Goal: Task Accomplishment & Management: Manage account settings

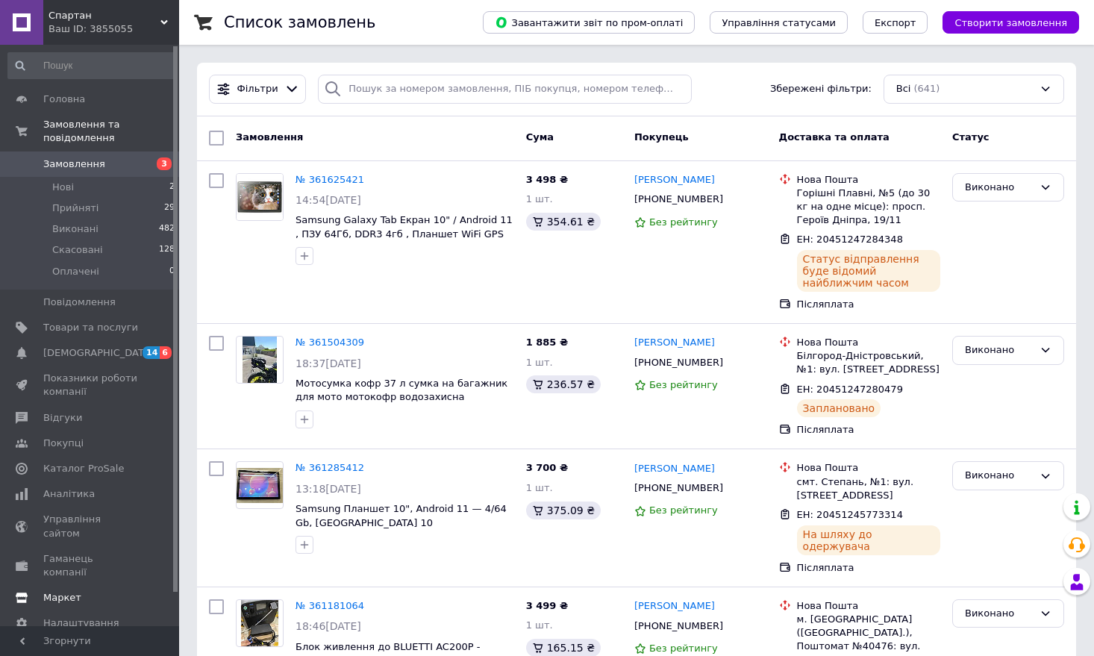
click at [95, 467] on span "Каталог ProSale" at bounding box center [83, 468] width 81 height 13
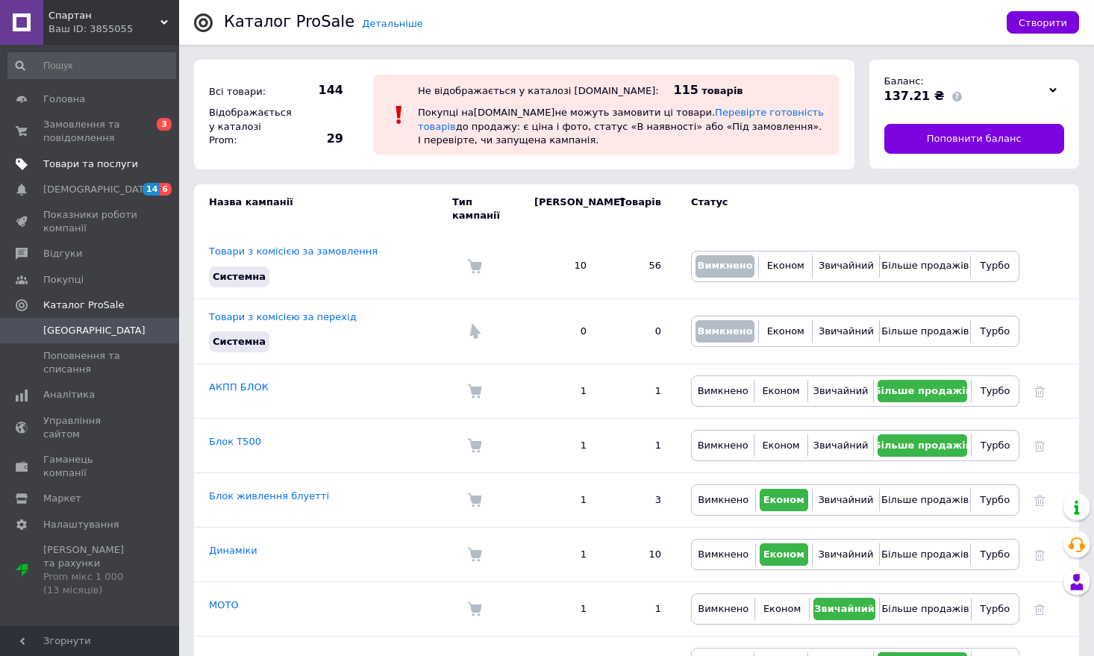
click at [109, 159] on span "Товари та послуги" at bounding box center [90, 163] width 95 height 13
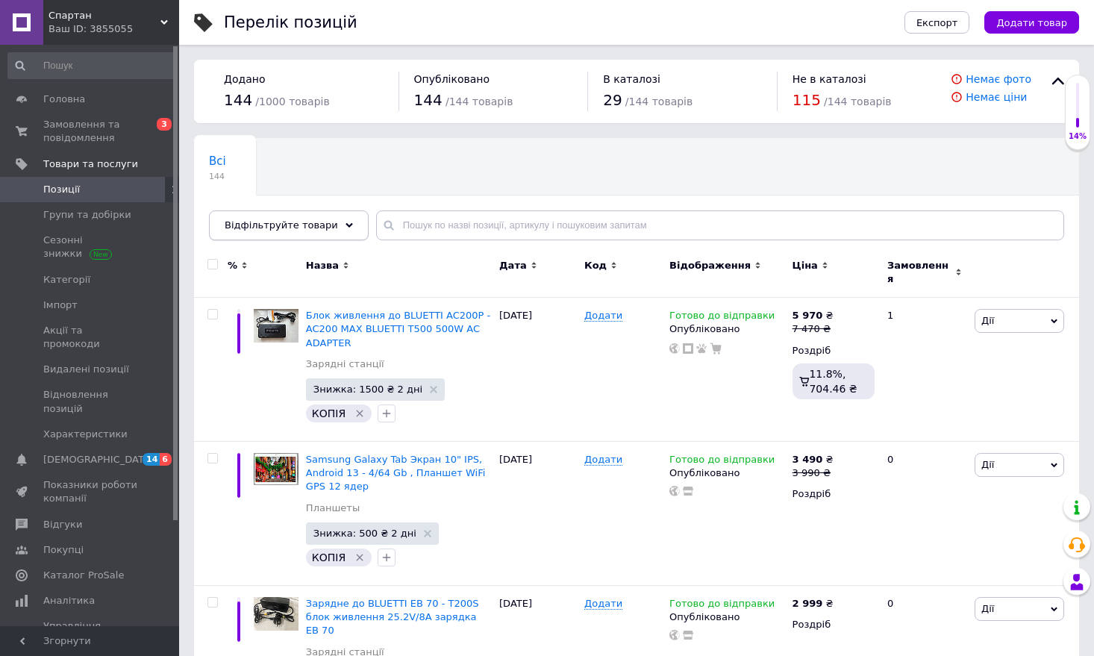
click at [345, 224] on icon at bounding box center [348, 225] width 7 height 7
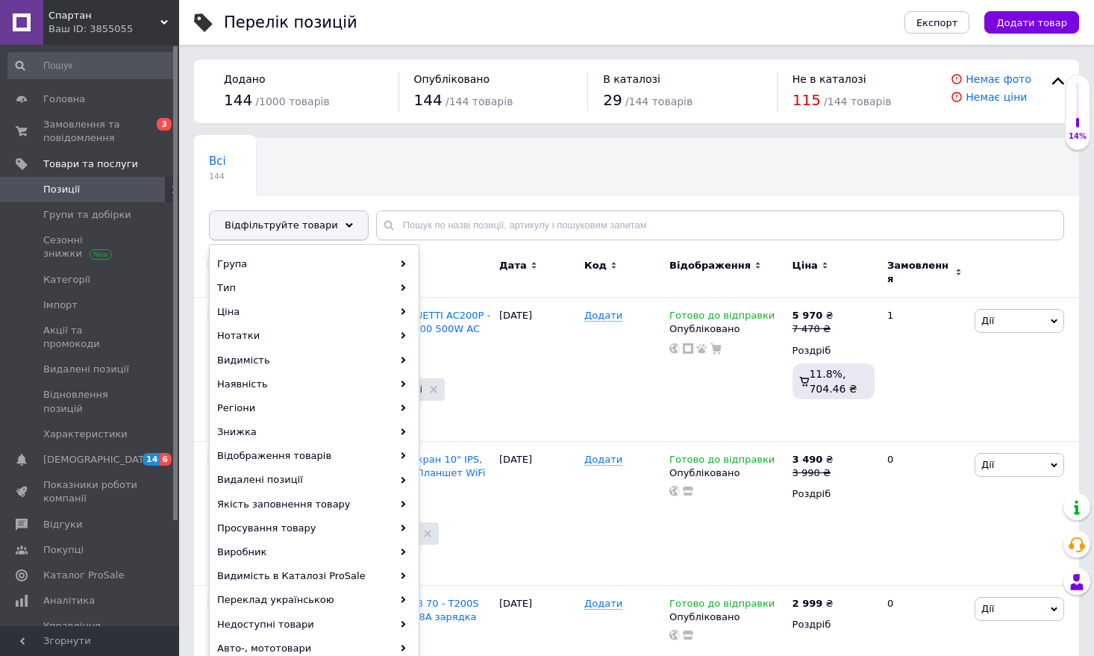
click at [345, 227] on icon at bounding box center [348, 225] width 7 height 7
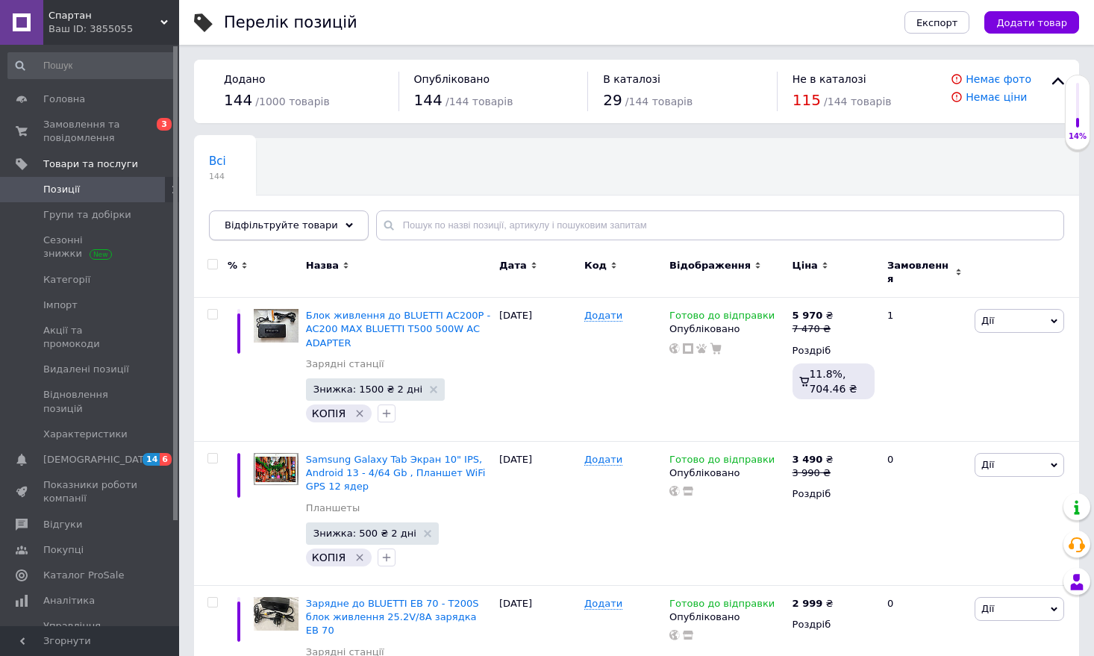
click at [345, 227] on icon at bounding box center [348, 225] width 7 height 7
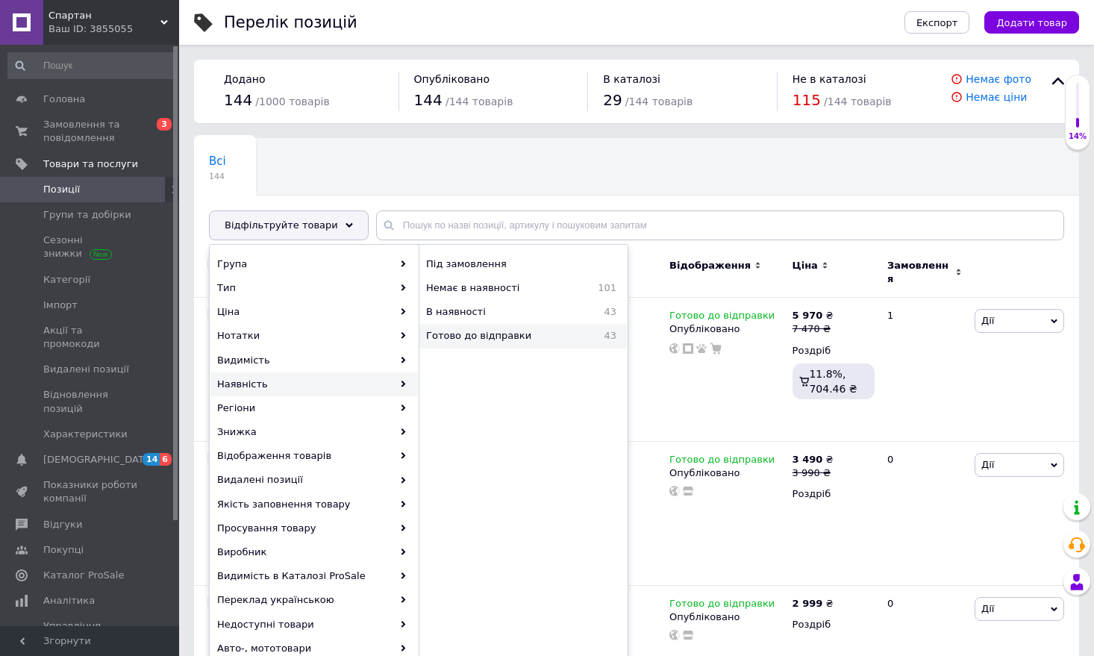
click at [480, 339] on span "Готово до відправки" at bounding box center [506, 335] width 160 height 13
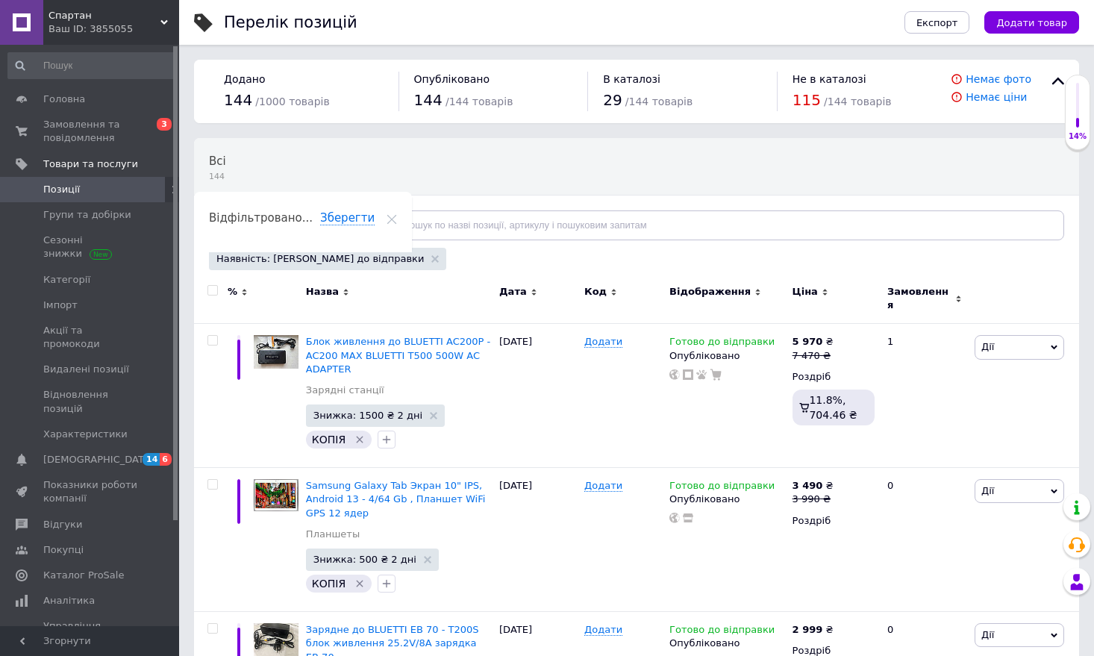
click at [214, 291] on input "checkbox" at bounding box center [212, 291] width 10 height 10
checkbox input "true"
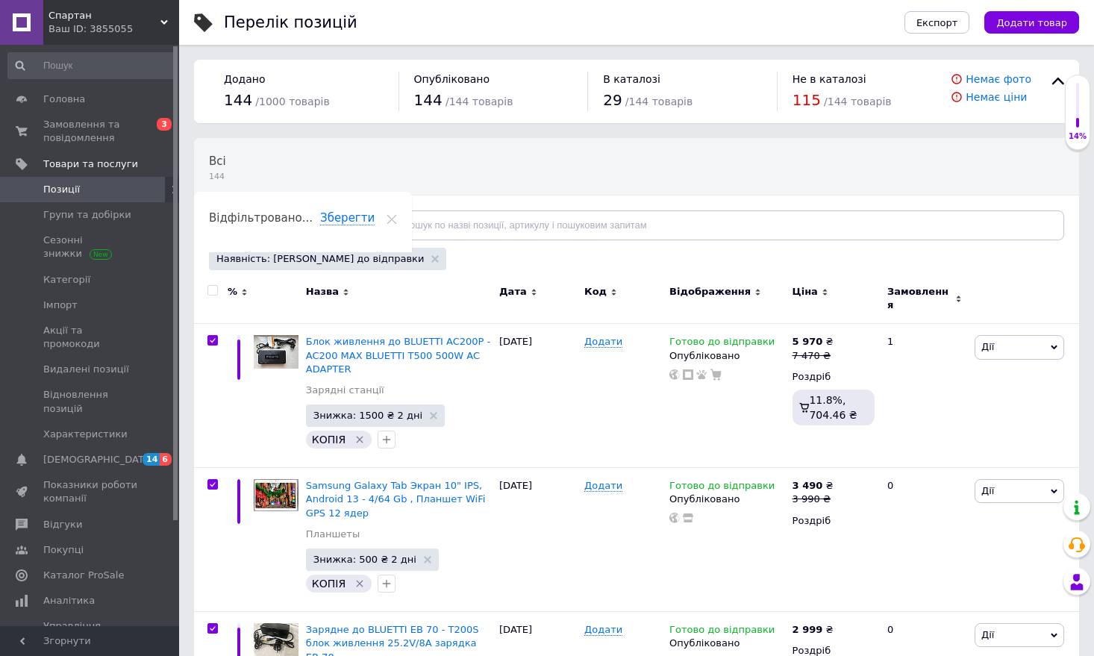
checkbox input "true"
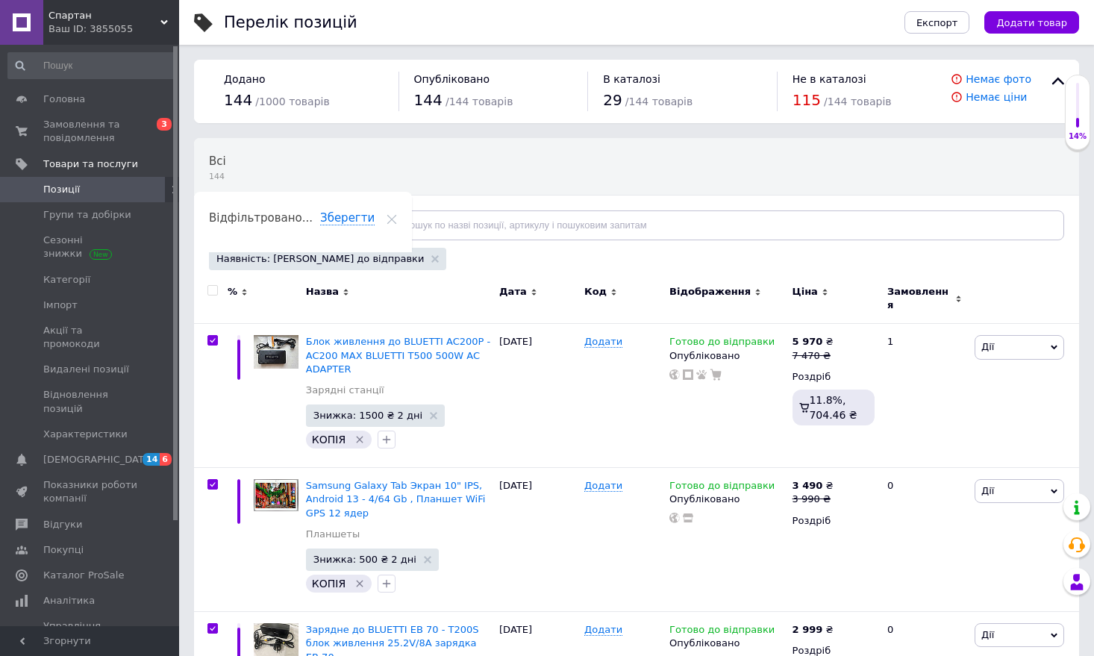
checkbox input "true"
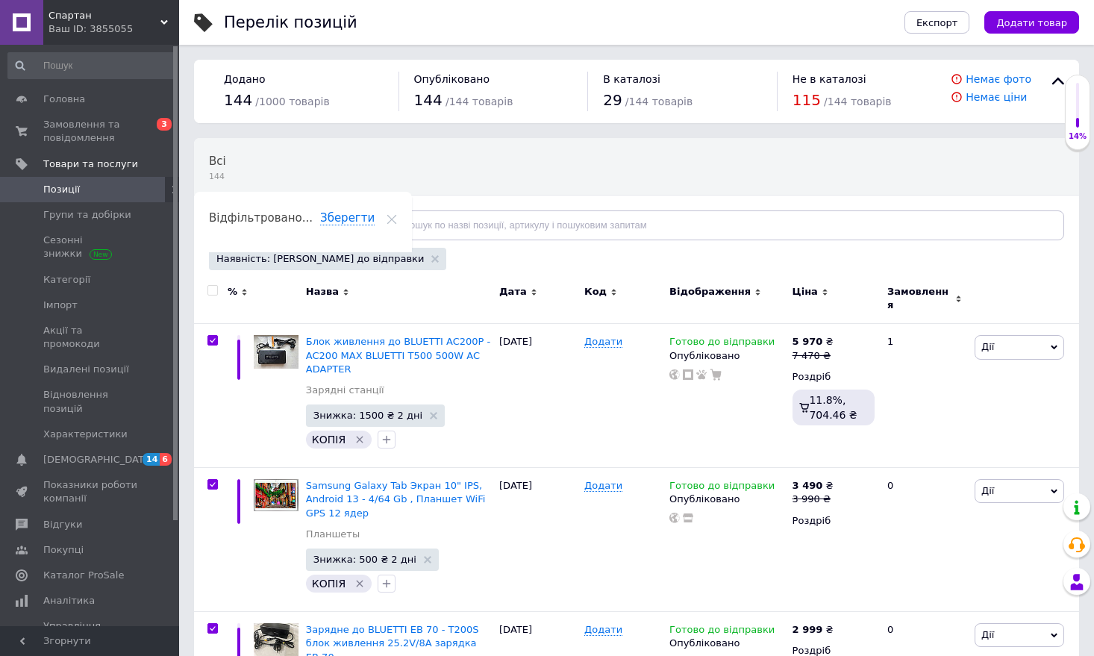
checkbox input "true"
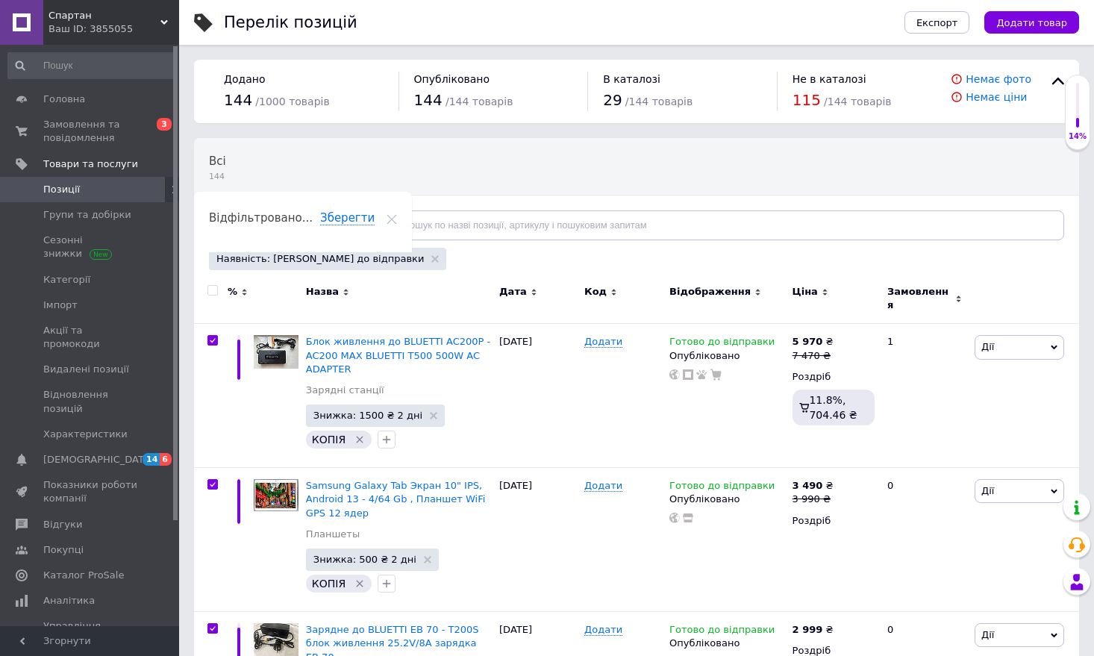
checkbox input "true"
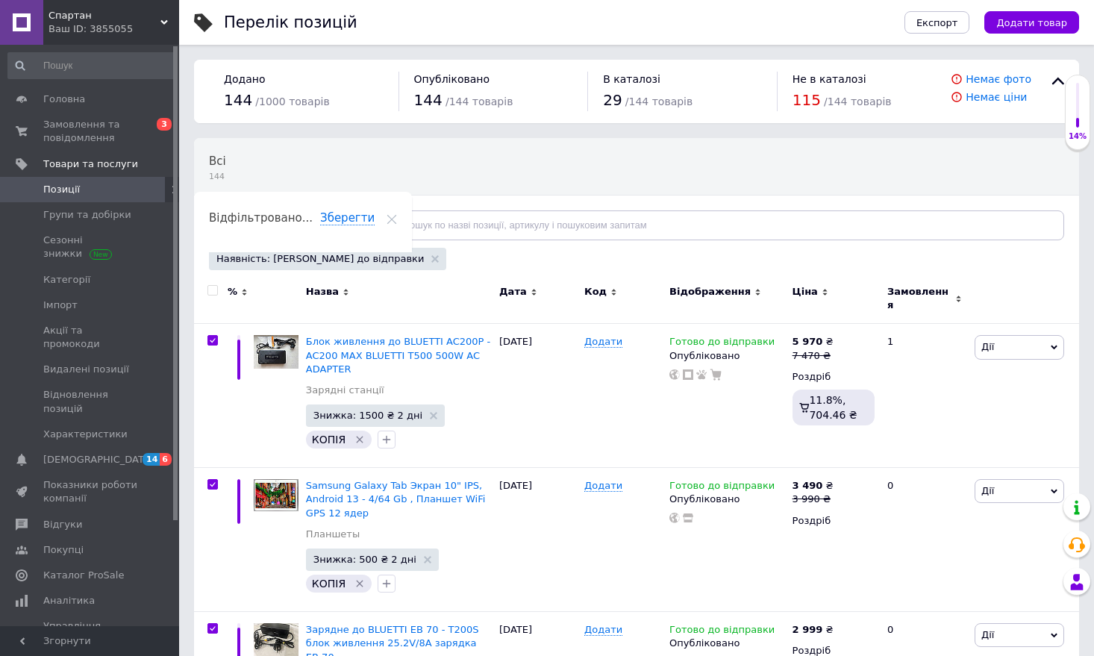
checkbox input "true"
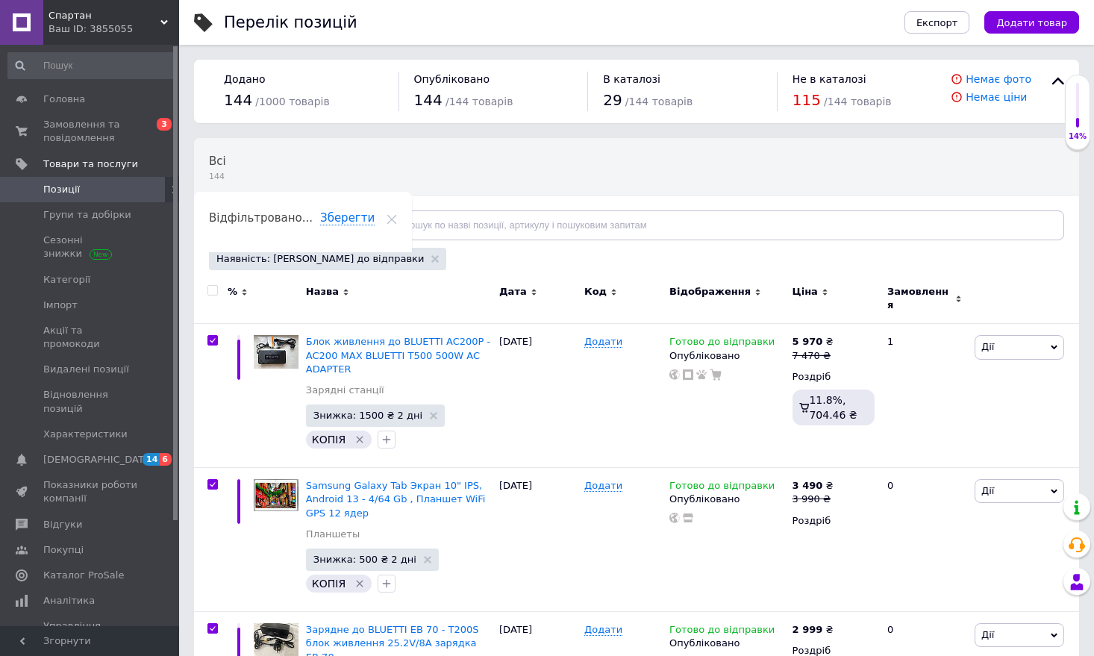
checkbox input "true"
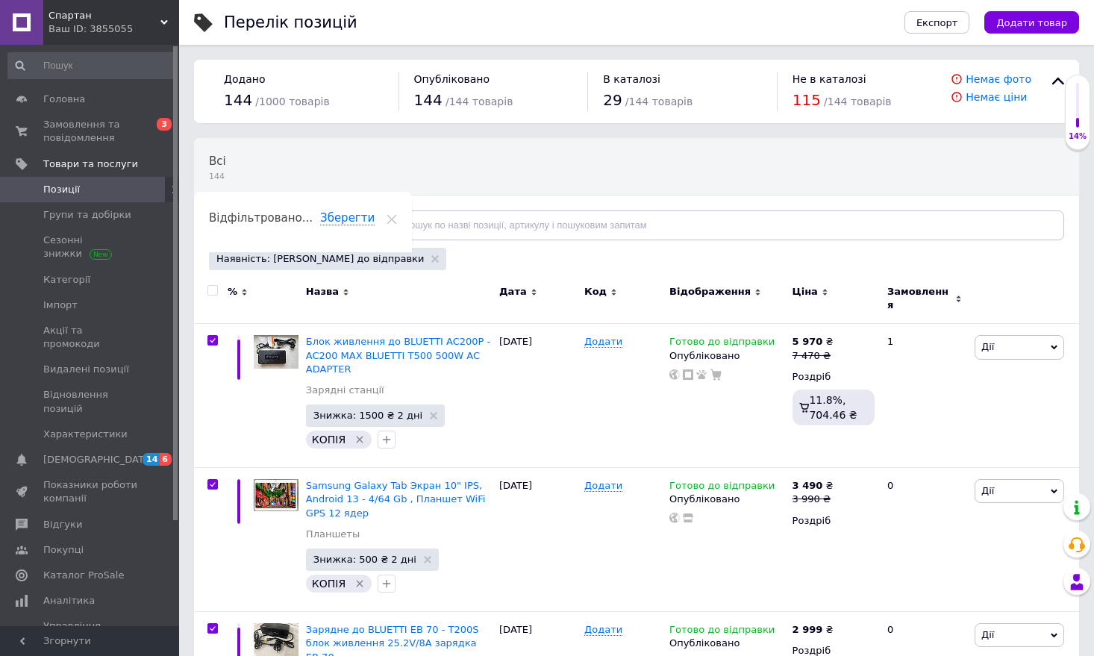
checkbox input "true"
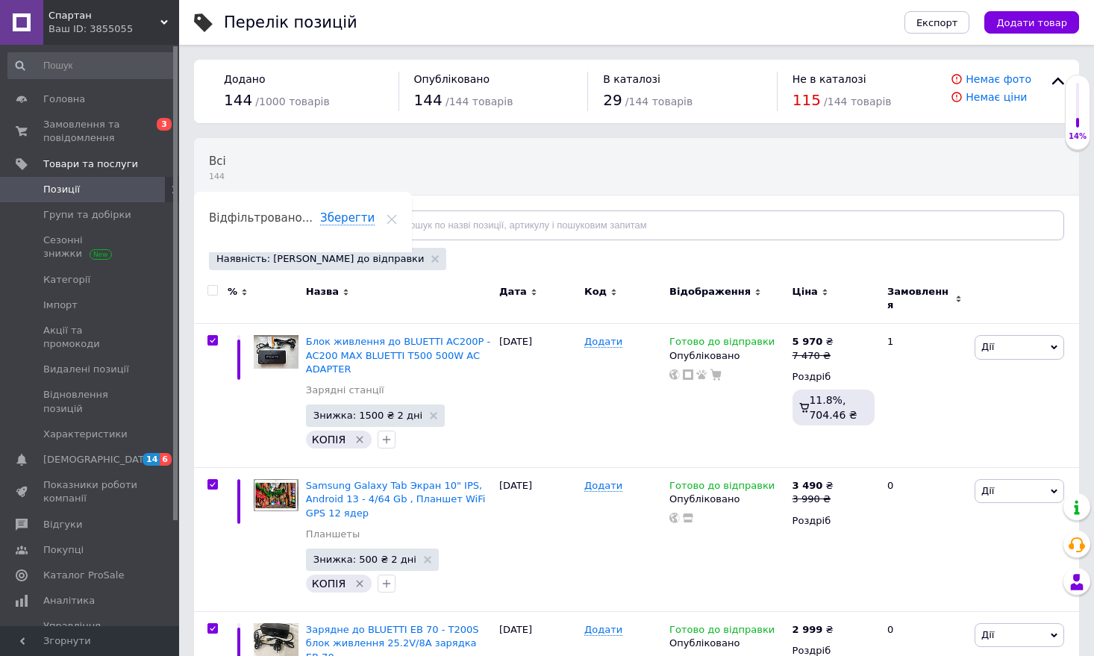
checkbox input "true"
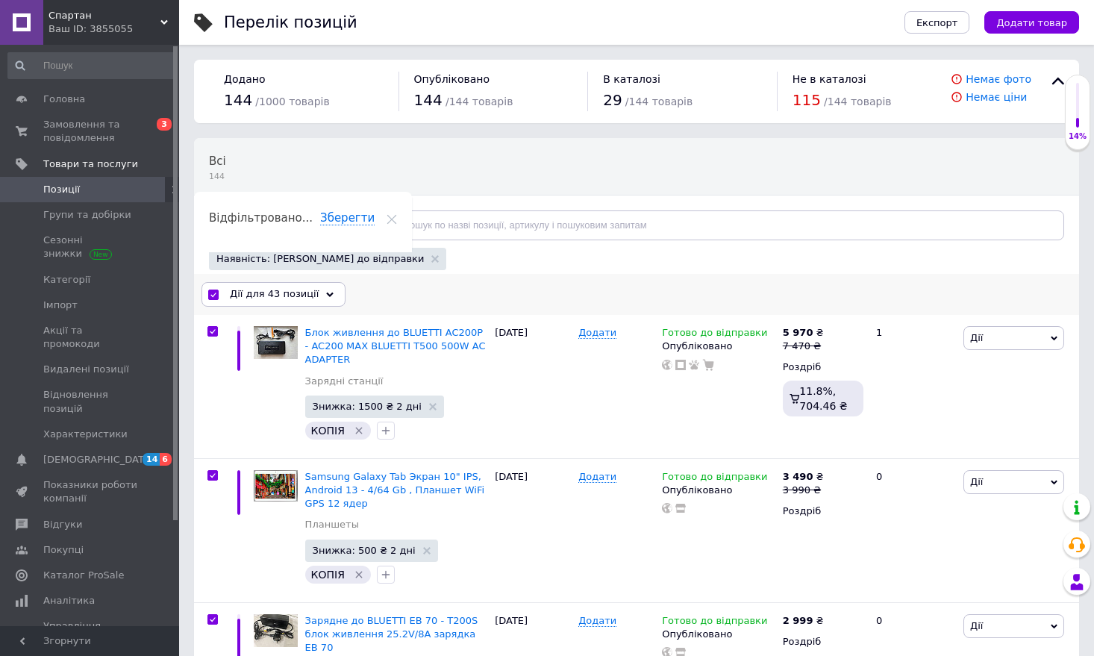
click at [312, 294] on div "Дії для 43 позиції" at bounding box center [273, 294] width 144 height 24
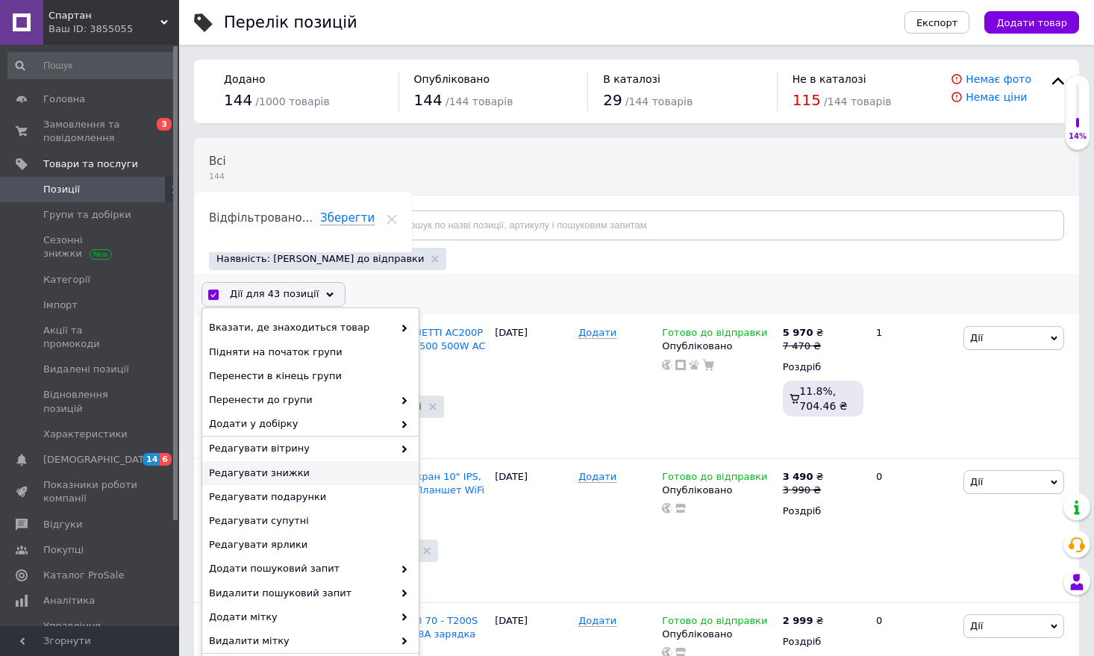
click at [389, 471] on span "Редагувати знижки" at bounding box center [308, 472] width 199 height 13
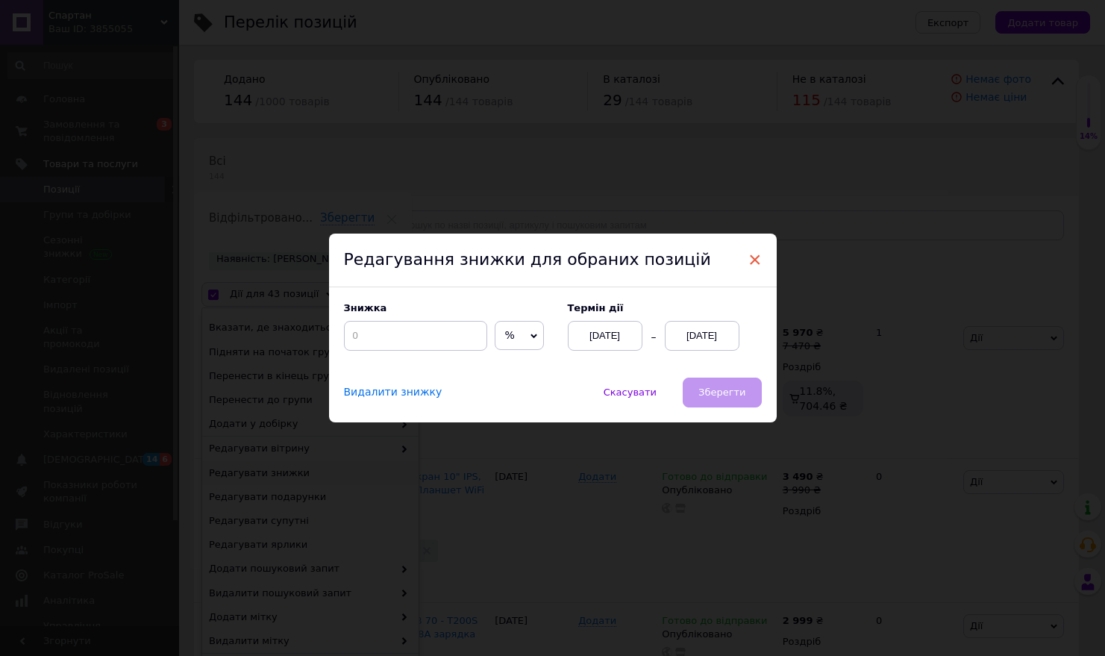
click at [753, 256] on span "×" at bounding box center [754, 259] width 13 height 25
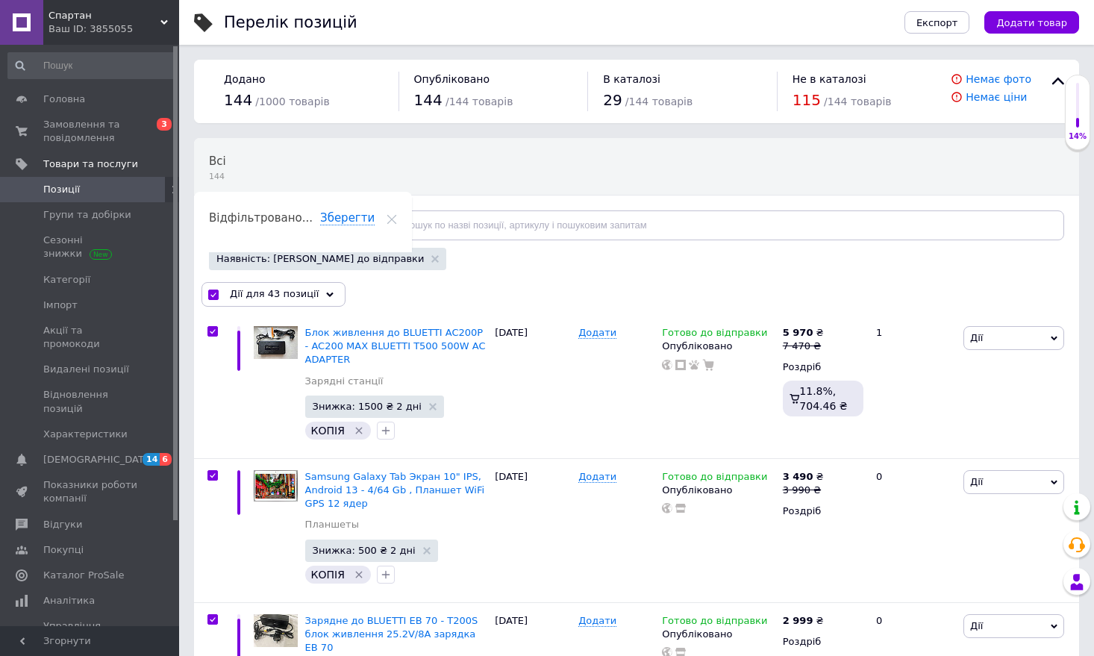
click at [320, 220] on span "Відфільтруйте товари" at bounding box center [281, 224] width 113 height 11
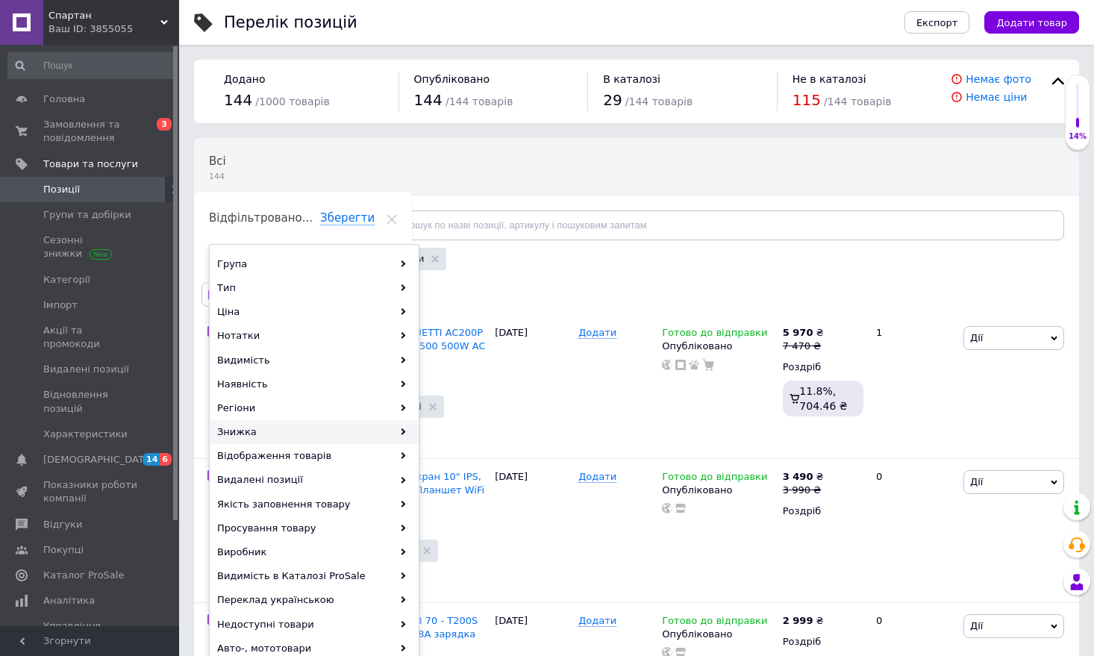
click at [402, 431] on icon at bounding box center [403, 431] width 7 height 7
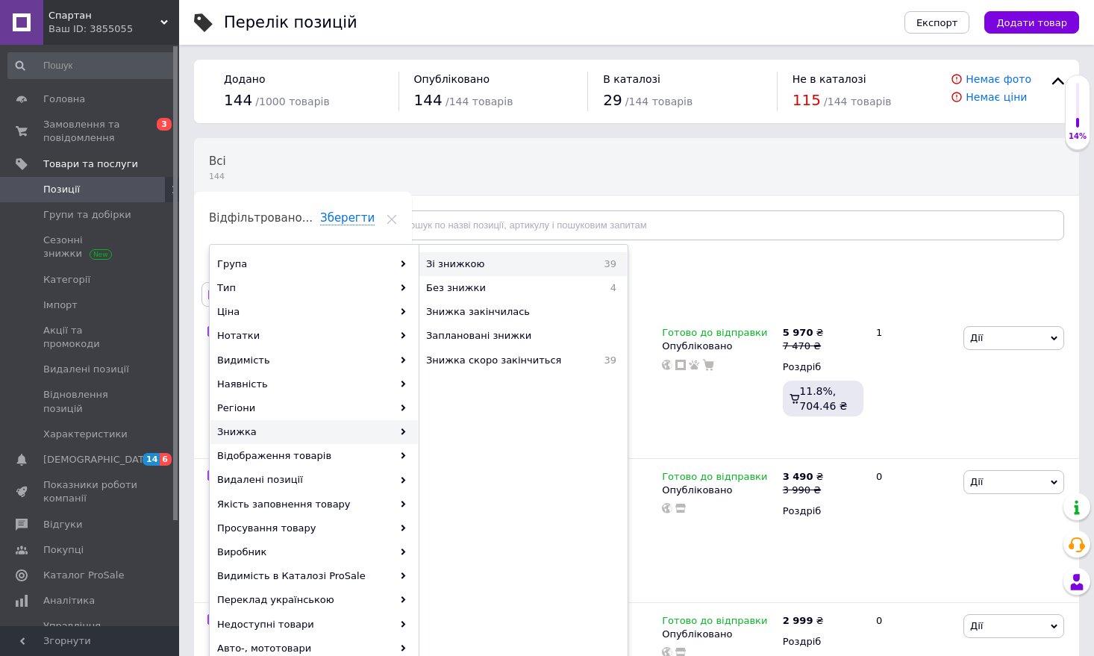
click at [485, 260] on span "Зі знижкою" at bounding box center [497, 263] width 142 height 13
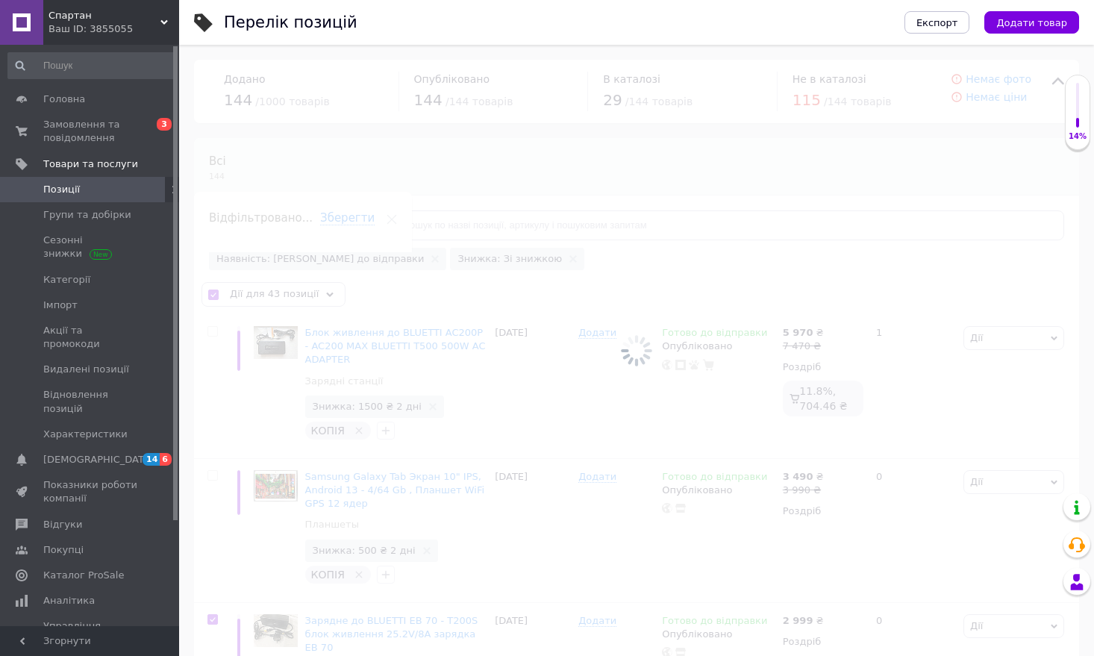
checkbox input "false"
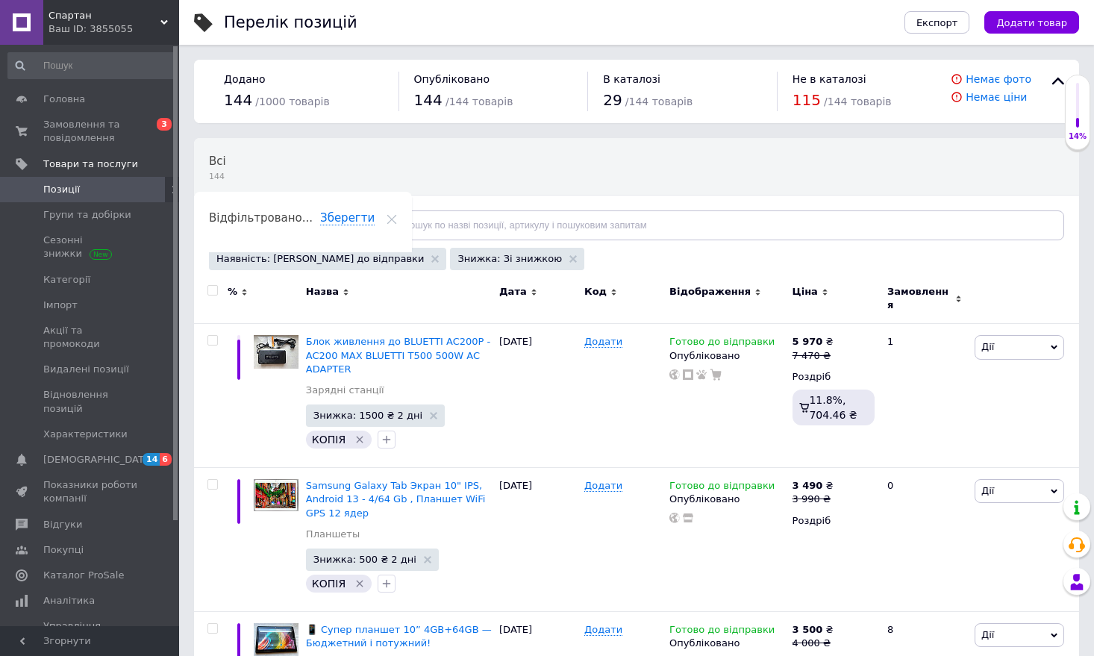
click at [212, 292] on input "checkbox" at bounding box center [212, 291] width 10 height 10
checkbox input "true"
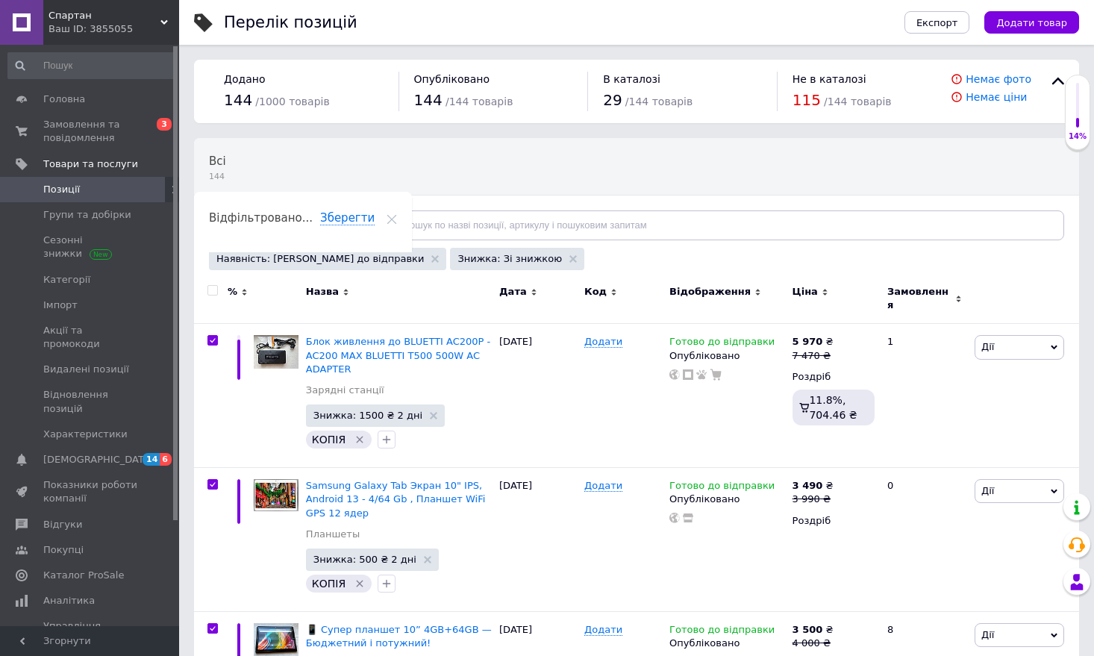
checkbox input "true"
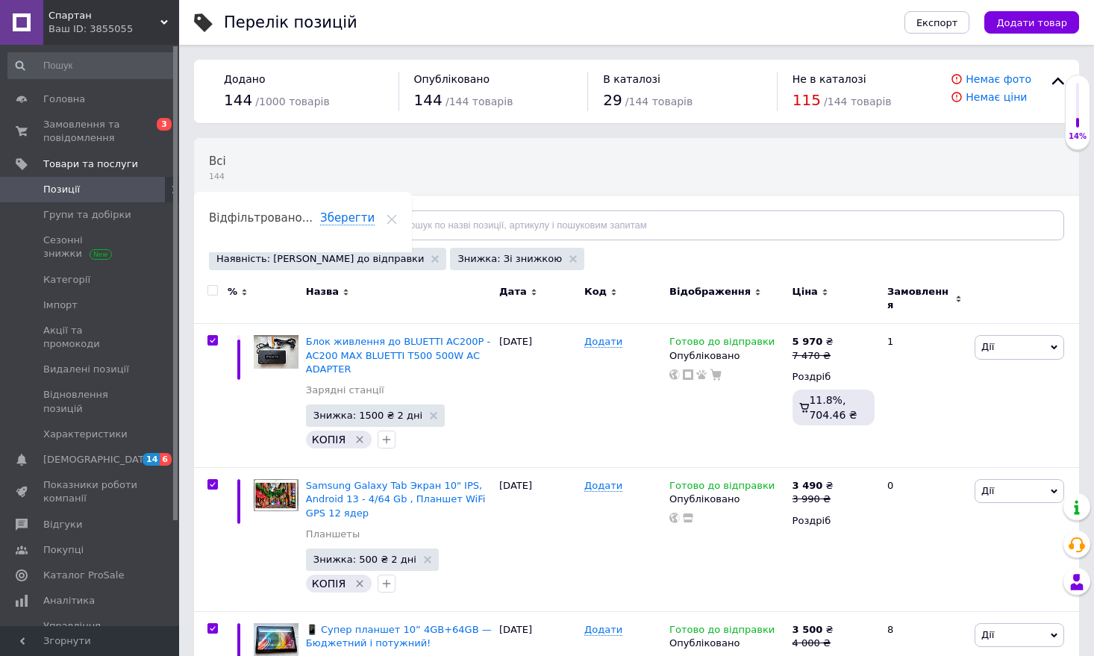
checkbox input "true"
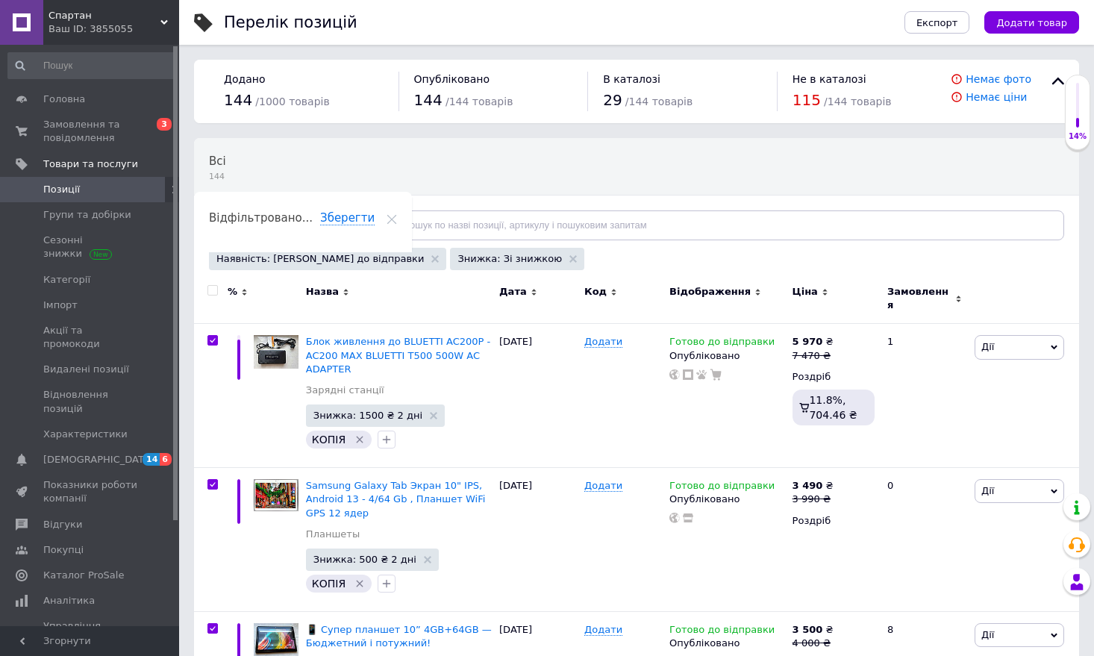
checkbox input "true"
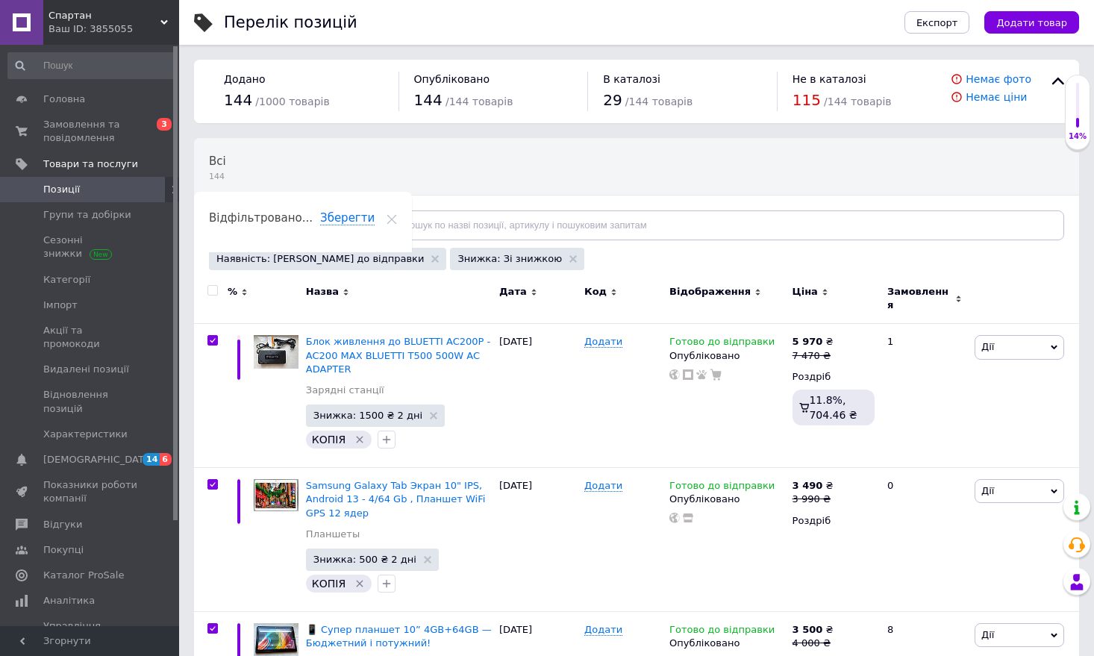
checkbox input "true"
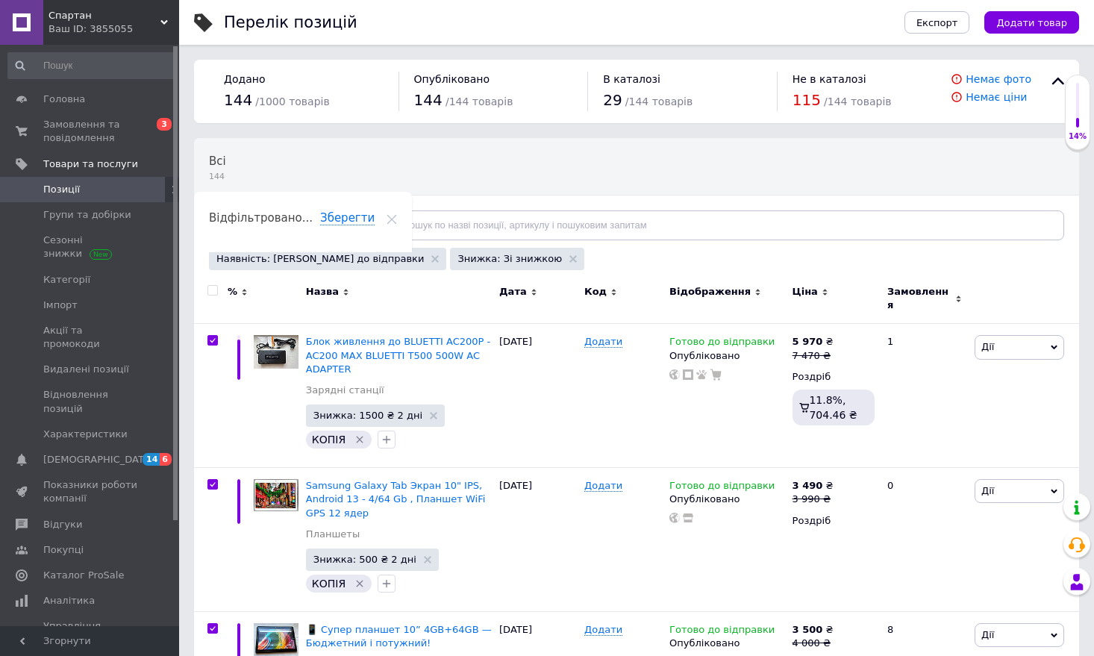
checkbox input "true"
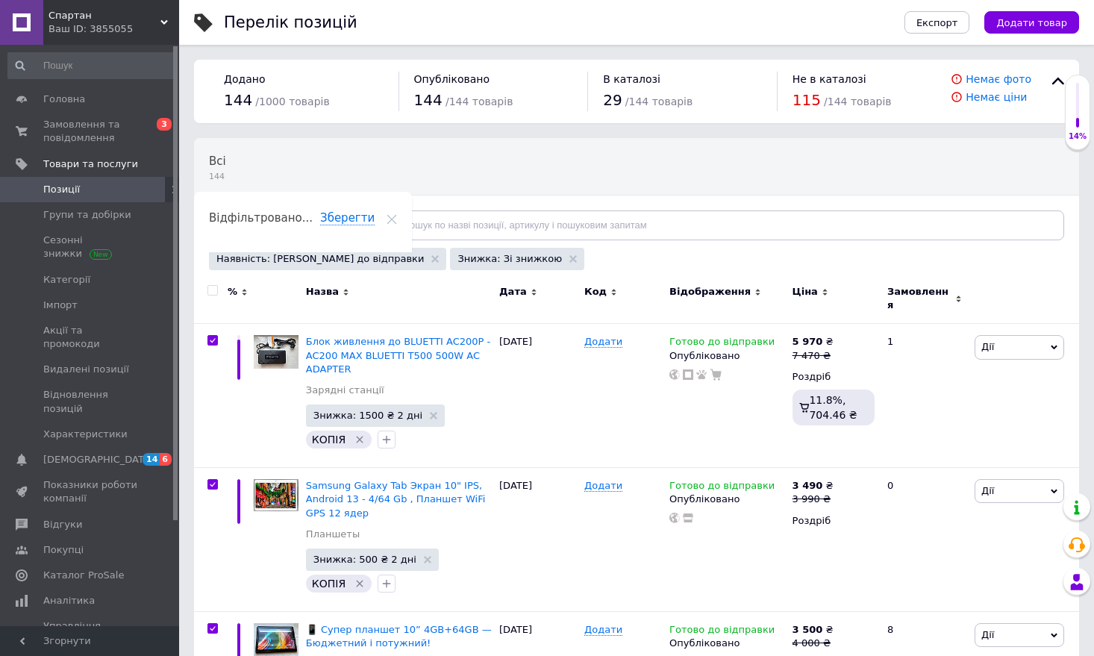
checkbox input "true"
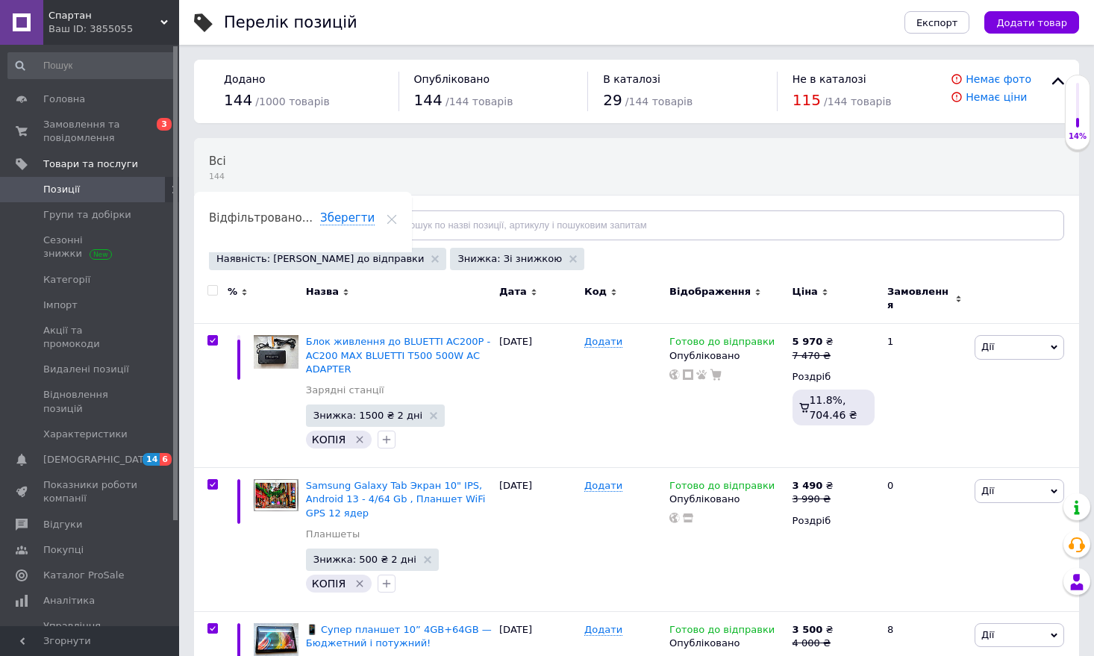
checkbox input "true"
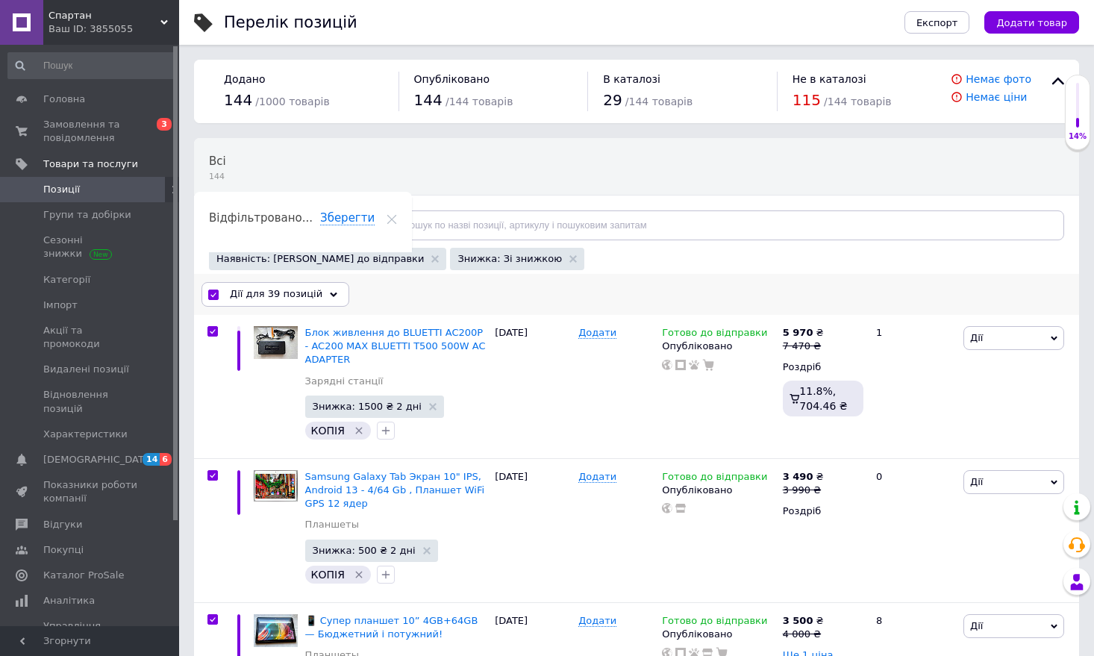
click at [298, 295] on span "Дії для 39 позицій" at bounding box center [276, 293] width 93 height 13
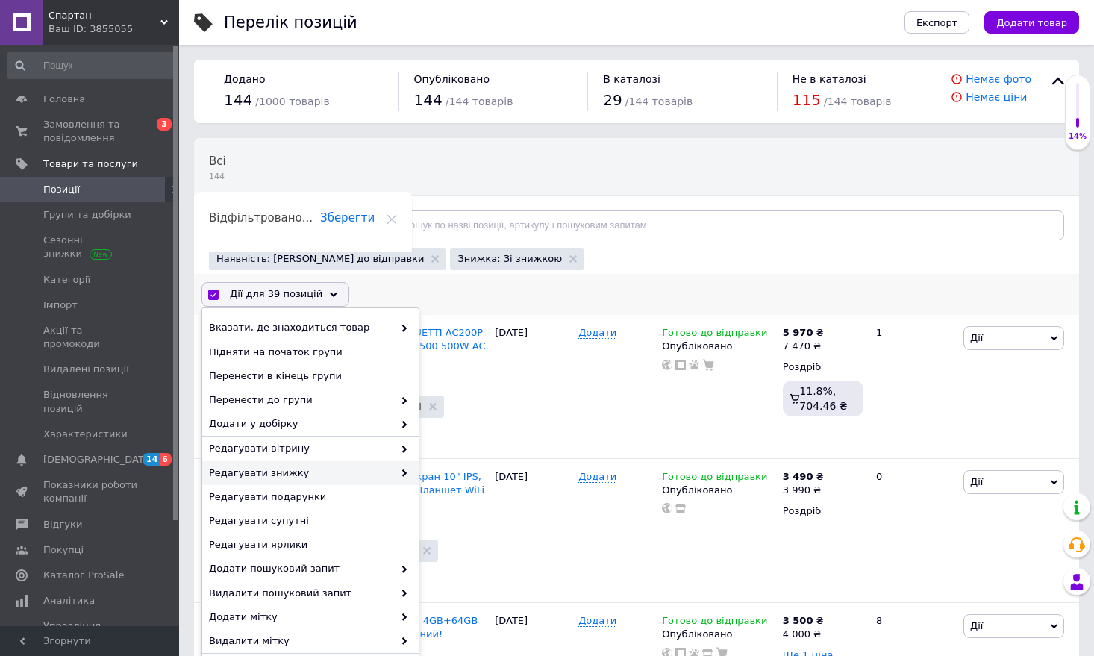
click at [397, 469] on span at bounding box center [400, 472] width 15 height 13
click at [401, 474] on icon at bounding box center [404, 472] width 7 height 7
click at [401, 472] on icon at bounding box center [404, 472] width 7 height 7
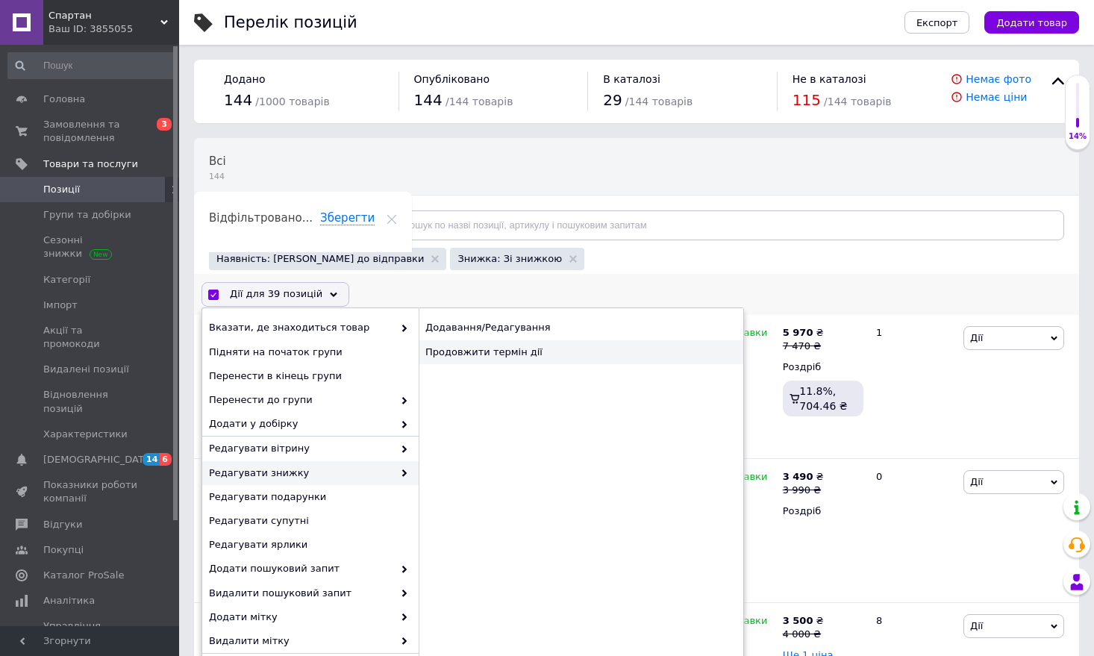
click at [481, 356] on div "Продовжити термін дії" at bounding box center [581, 352] width 325 height 24
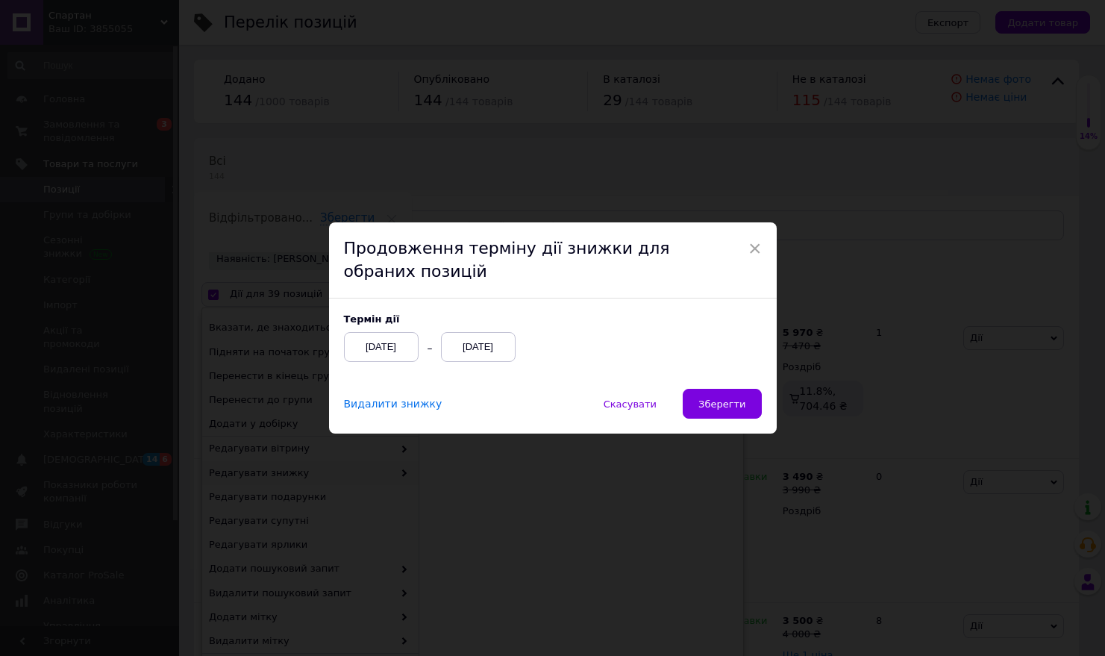
click at [474, 344] on div "[DATE]" at bounding box center [478, 347] width 75 height 30
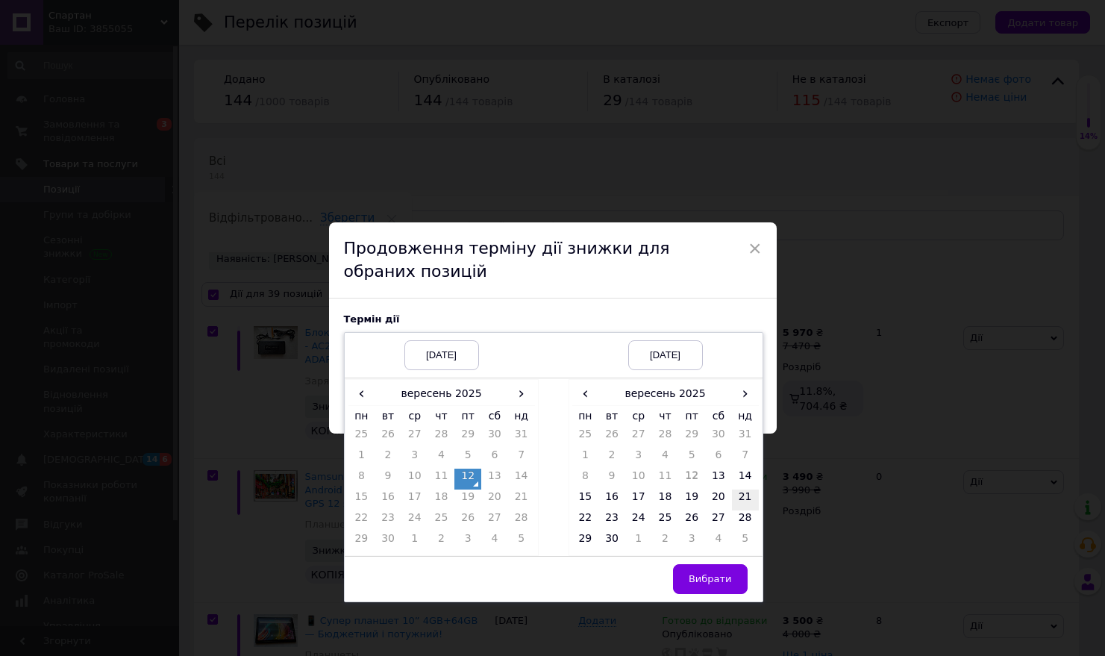
click at [742, 495] on td "21" at bounding box center [745, 499] width 27 height 21
click at [720, 575] on span "Вибрати" at bounding box center [710, 578] width 43 height 11
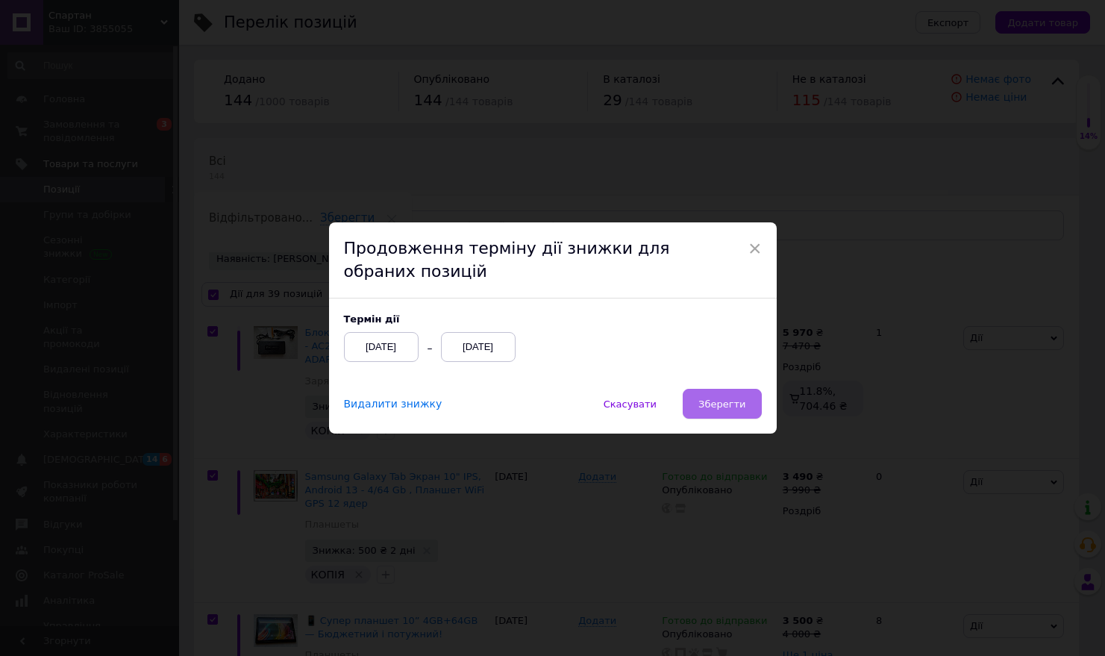
click at [722, 410] on span "Зберегти" at bounding box center [721, 403] width 47 height 11
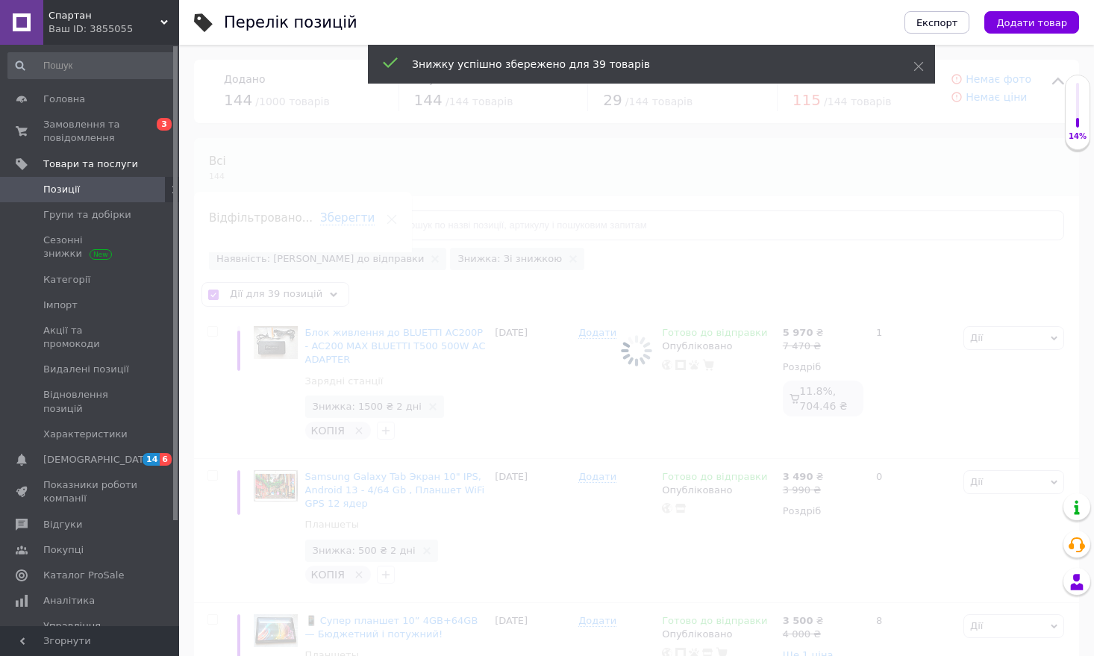
checkbox input "false"
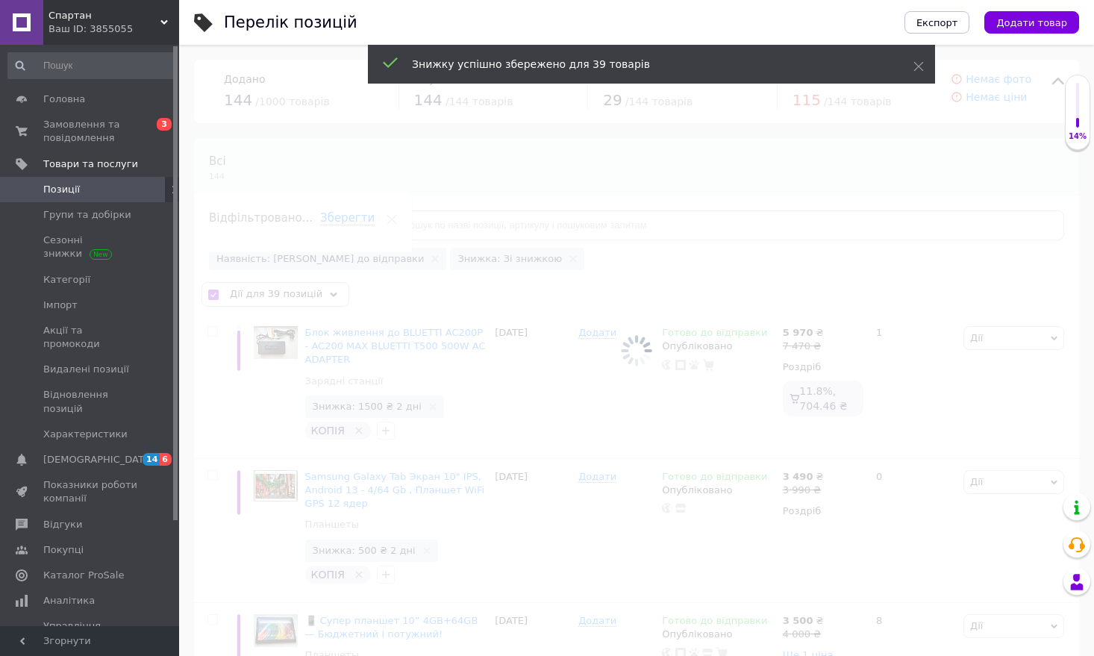
checkbox input "false"
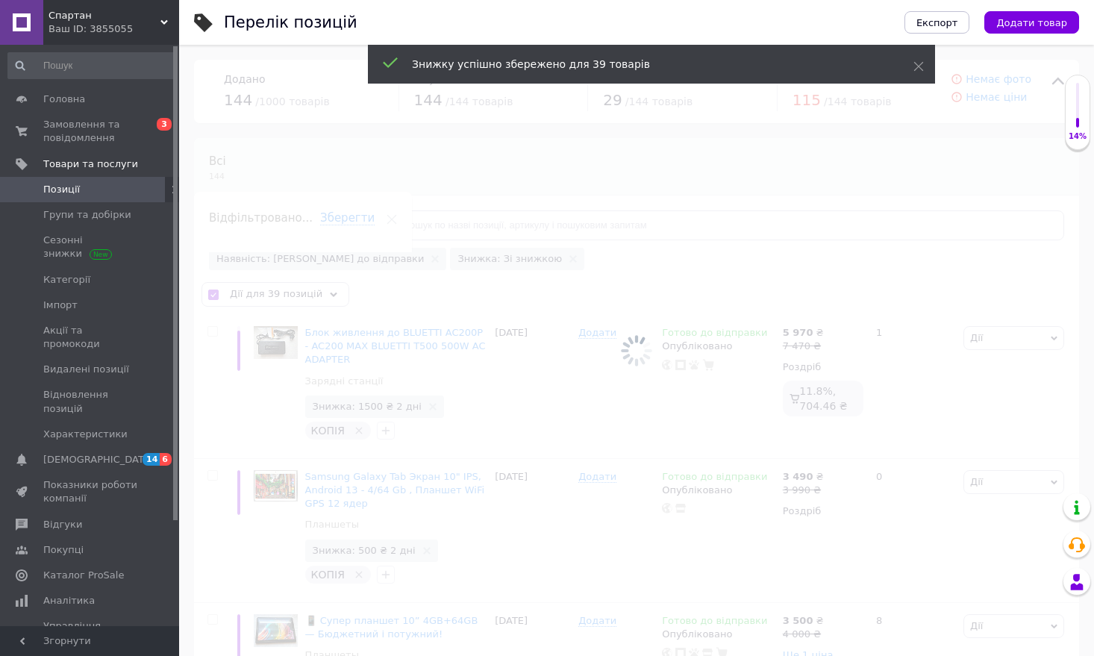
checkbox input "false"
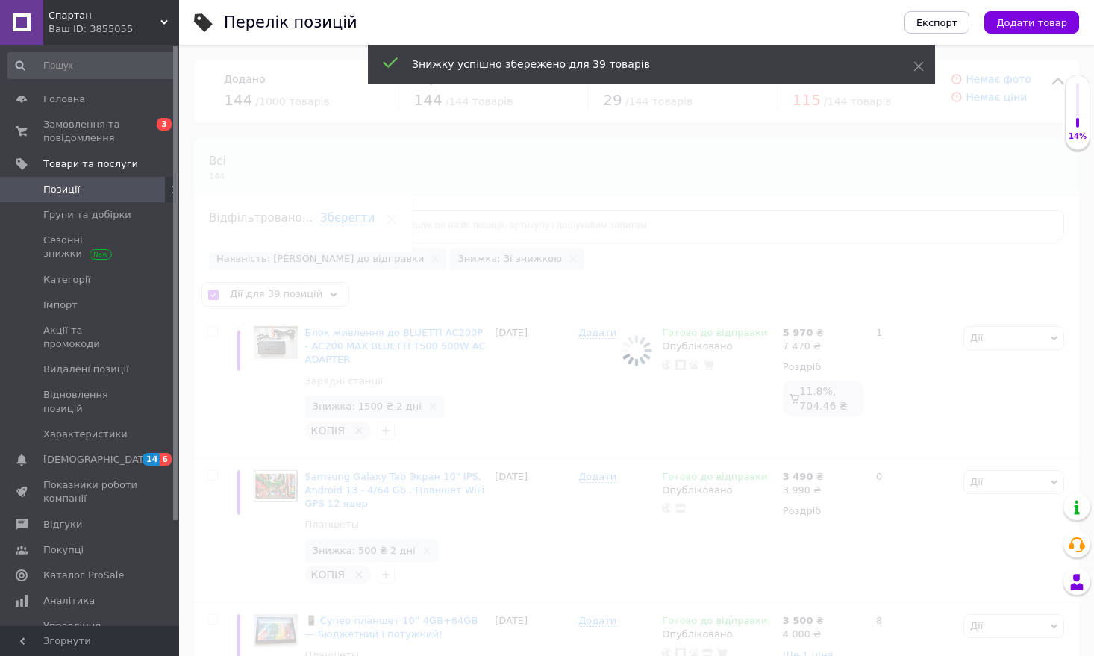
checkbox input "false"
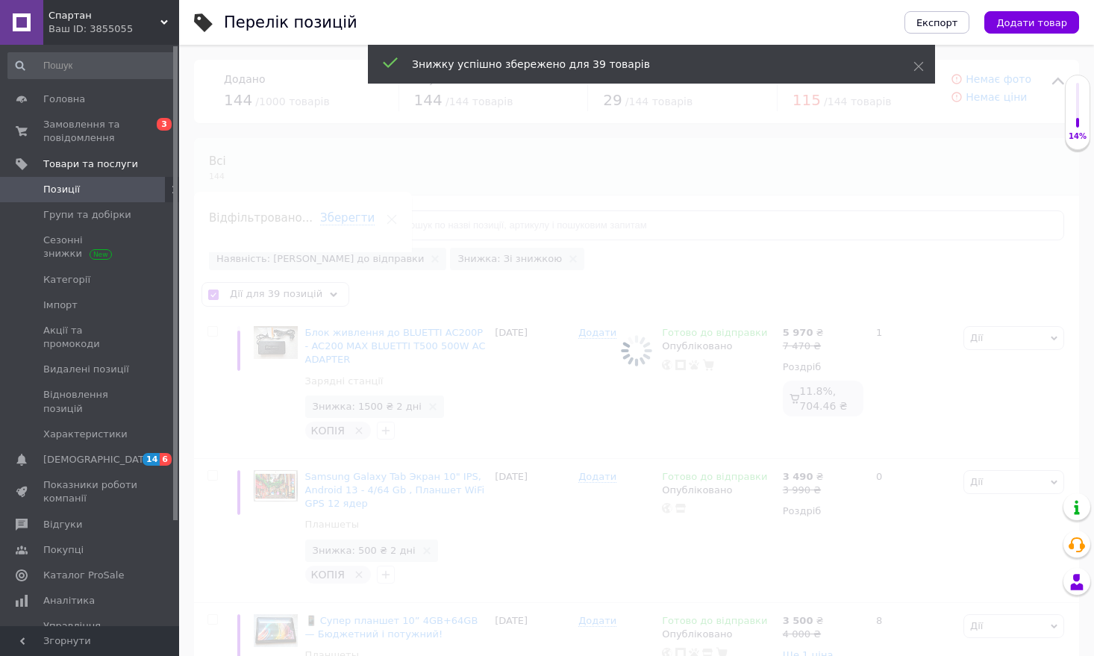
checkbox input "false"
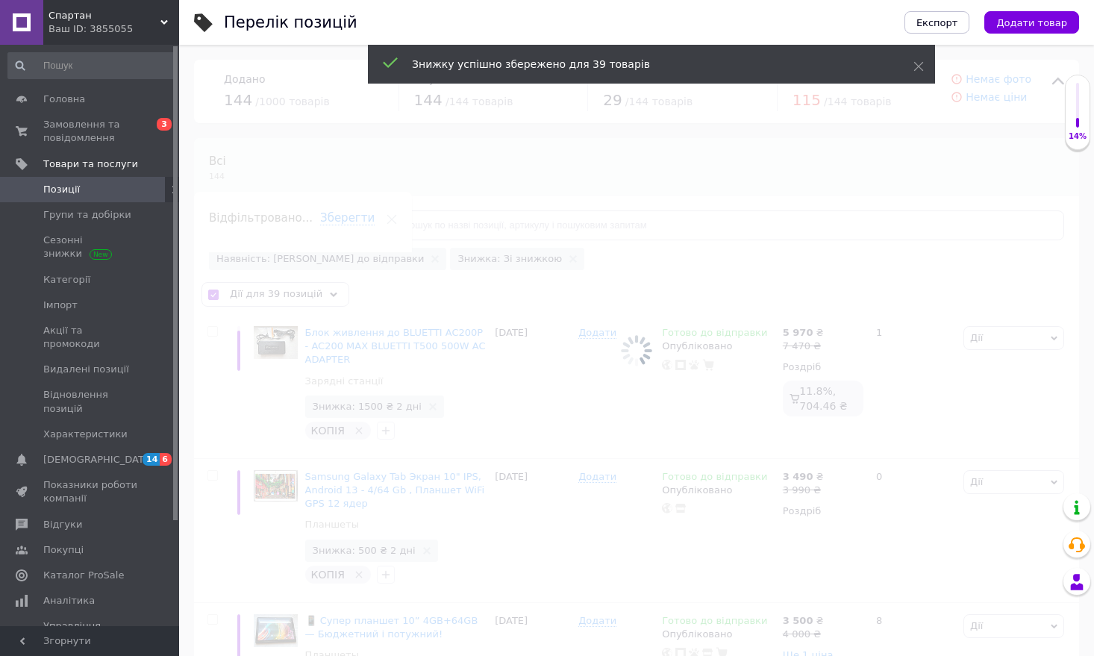
checkbox input "false"
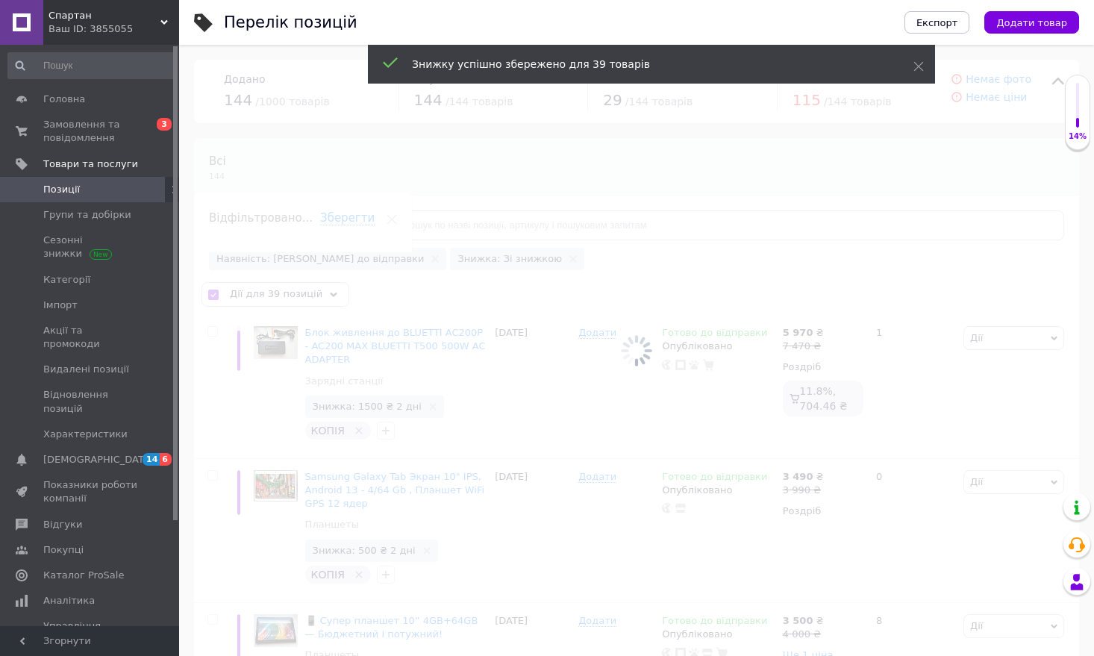
checkbox input "false"
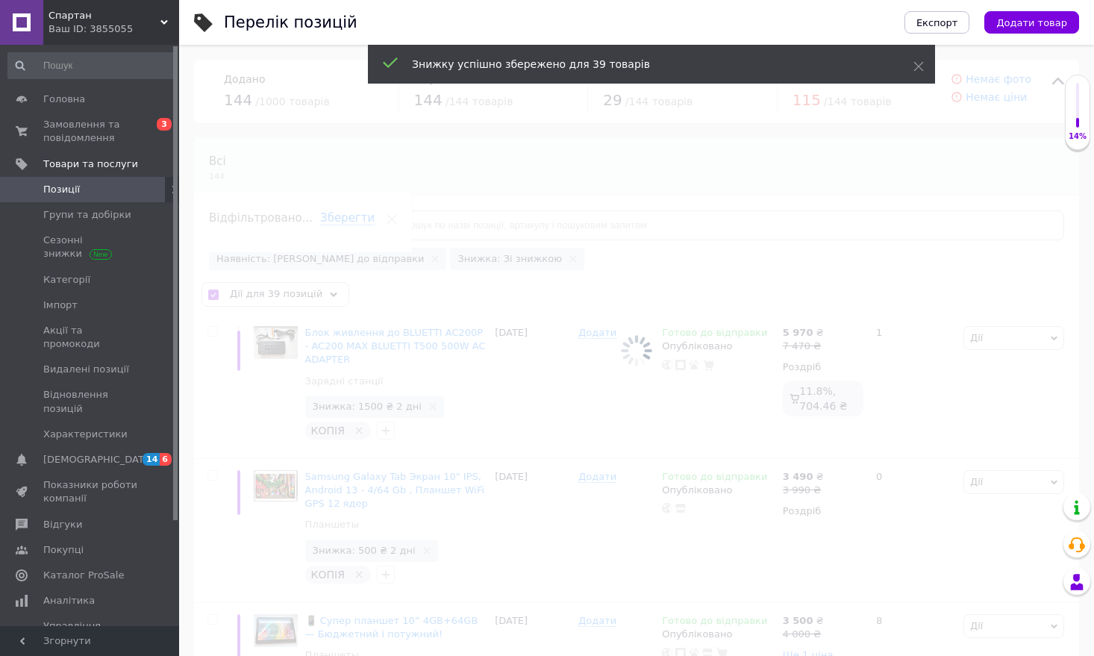
checkbox input "false"
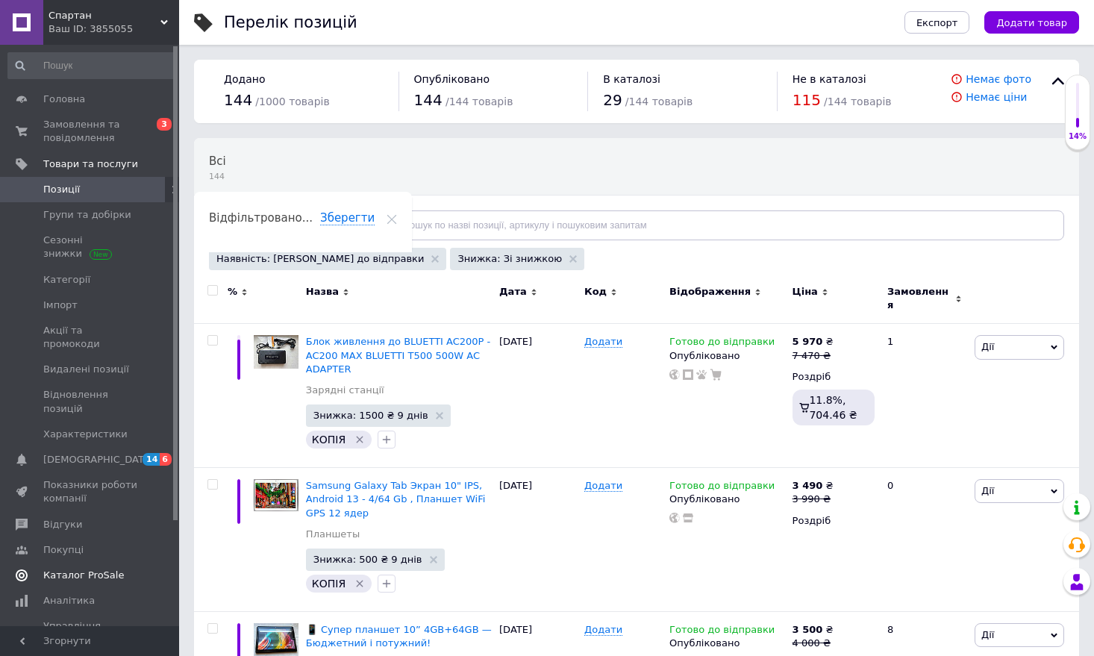
click at [99, 569] on span "Каталог ProSale" at bounding box center [83, 575] width 81 height 13
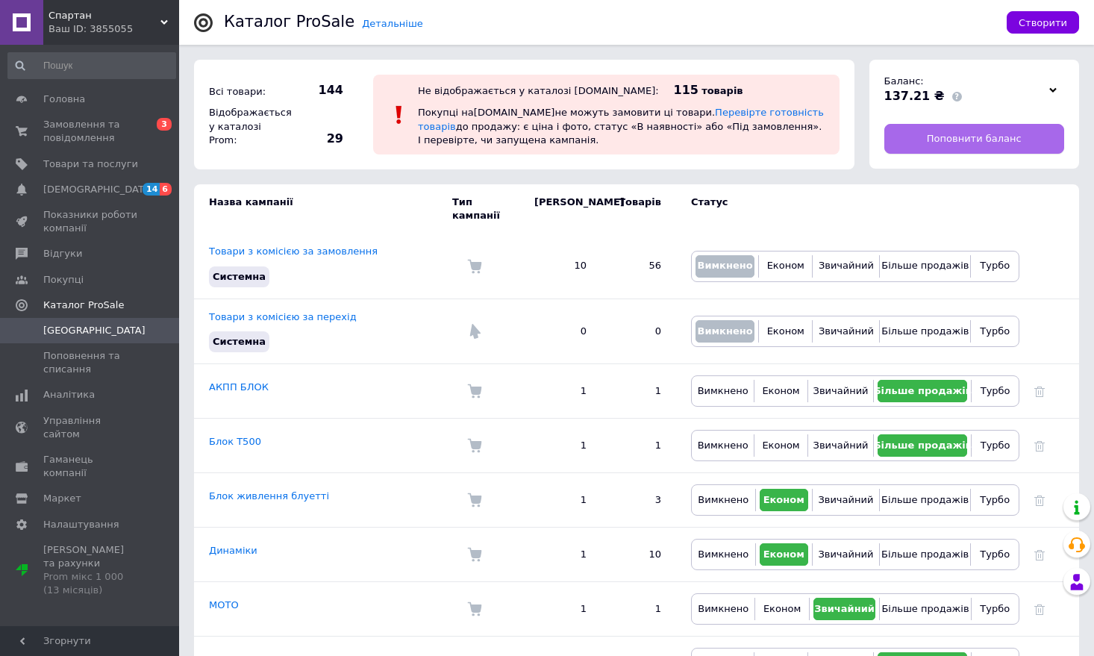
click at [977, 132] on span "Поповнити баланс" at bounding box center [974, 138] width 95 height 13
click at [73, 128] on span "Замовлення та повідомлення" at bounding box center [90, 131] width 95 height 27
